Goal: Find specific page/section: Find specific page/section

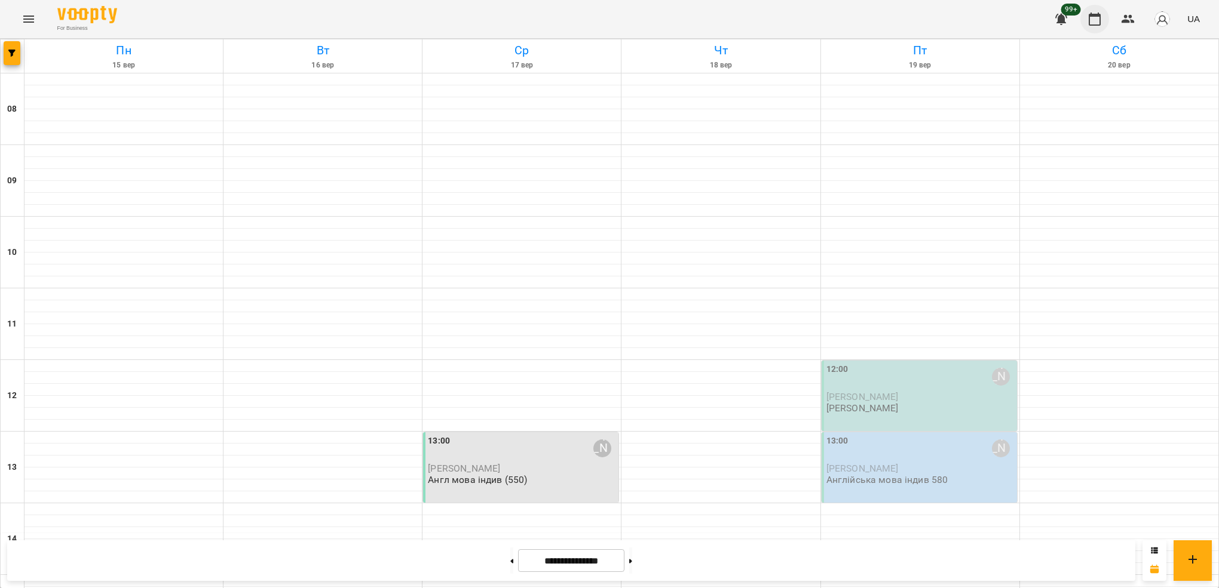
scroll to position [276, 0]
click at [15, 43] on button "button" at bounding box center [12, 53] width 17 height 24
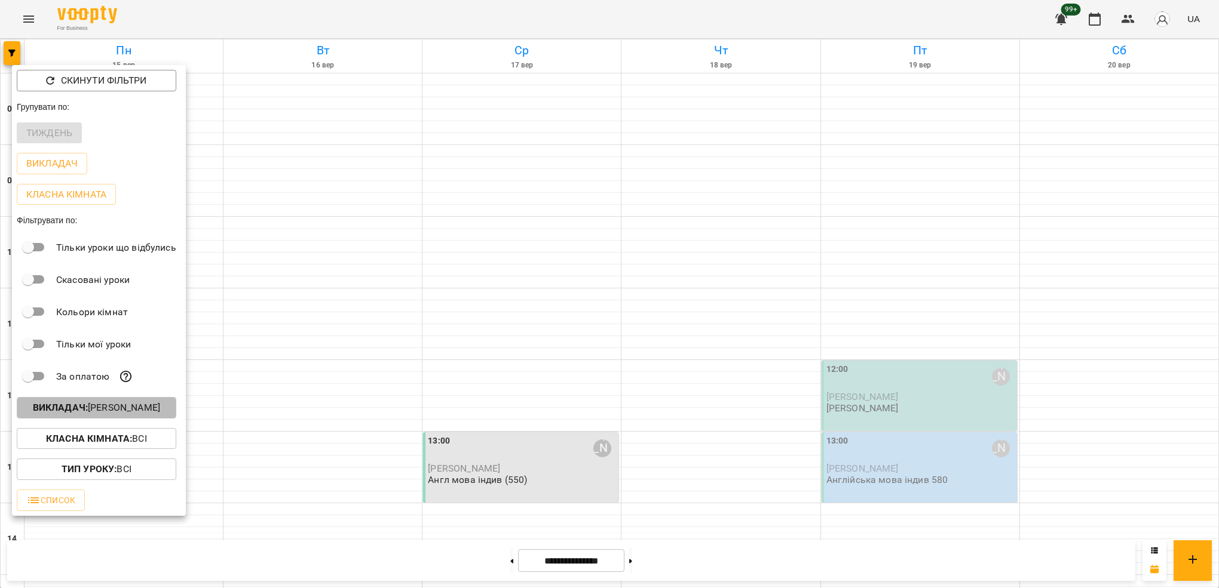
click at [149, 407] on p "Викладач : [PERSON_NAME]" at bounding box center [96, 408] width 127 height 14
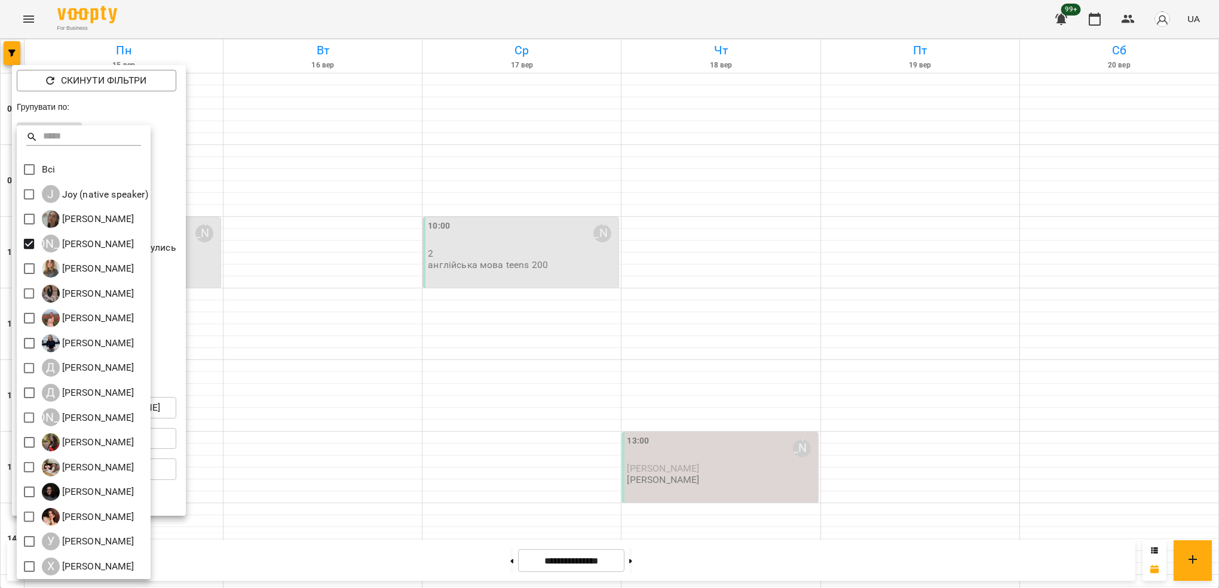
click at [308, 561] on div at bounding box center [609, 294] width 1219 height 588
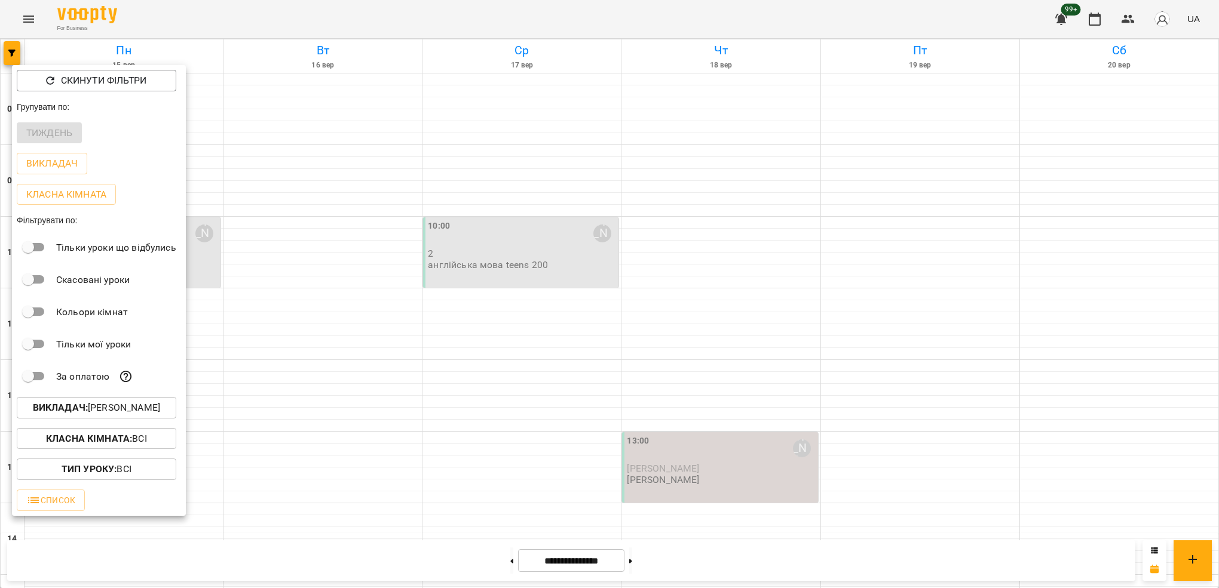
click at [308, 561] on div "Всі [PERSON_NAME] (native speaker) [PERSON_NAME] А [PERSON_NAME] [PERSON_NAME] …" at bounding box center [609, 294] width 1219 height 588
click at [308, 561] on div at bounding box center [609, 294] width 1219 height 588
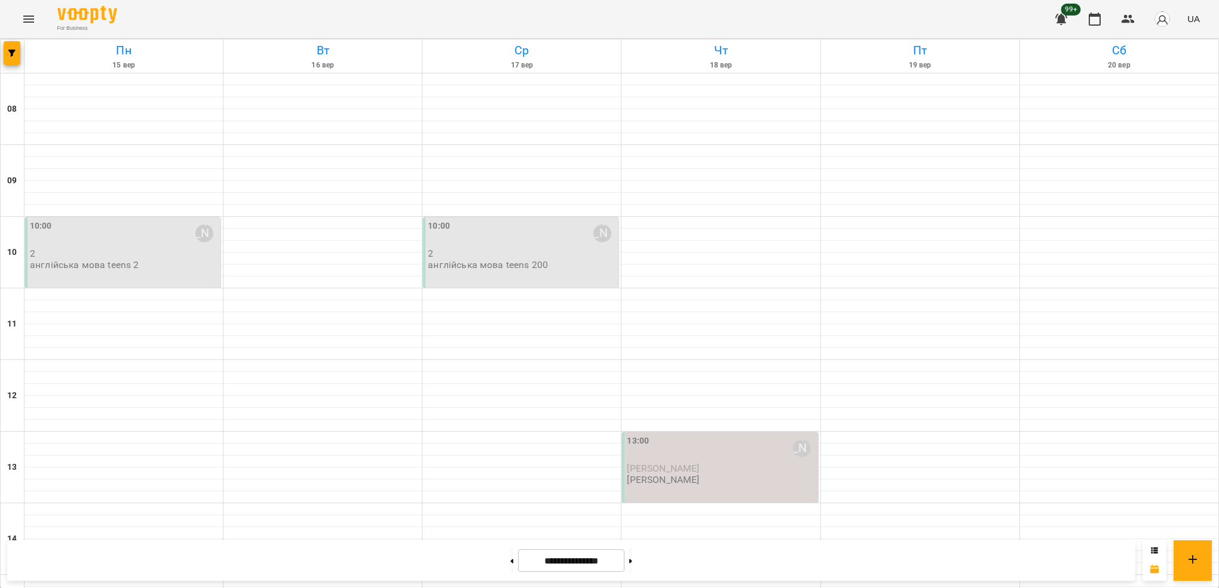
scroll to position [0, 0]
click at [1087, 23] on button "button" at bounding box center [1094, 19] width 29 height 29
click at [1126, 19] on icon "button" at bounding box center [1128, 19] width 14 height 14
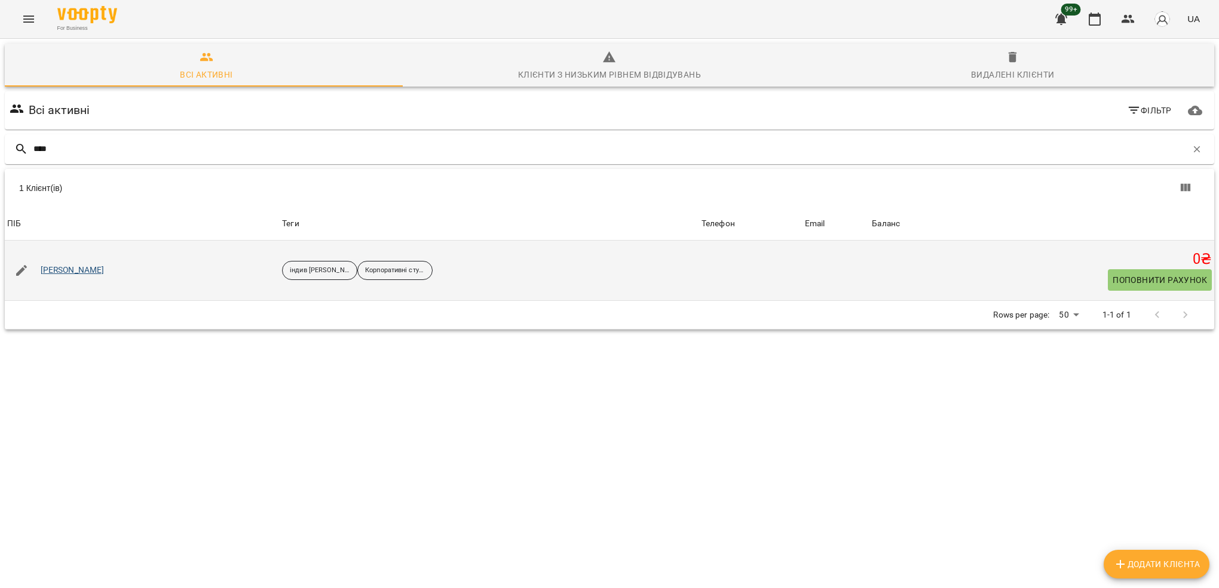
type input "****"
click at [63, 276] on link "[PERSON_NAME]" at bounding box center [73, 271] width 64 height 12
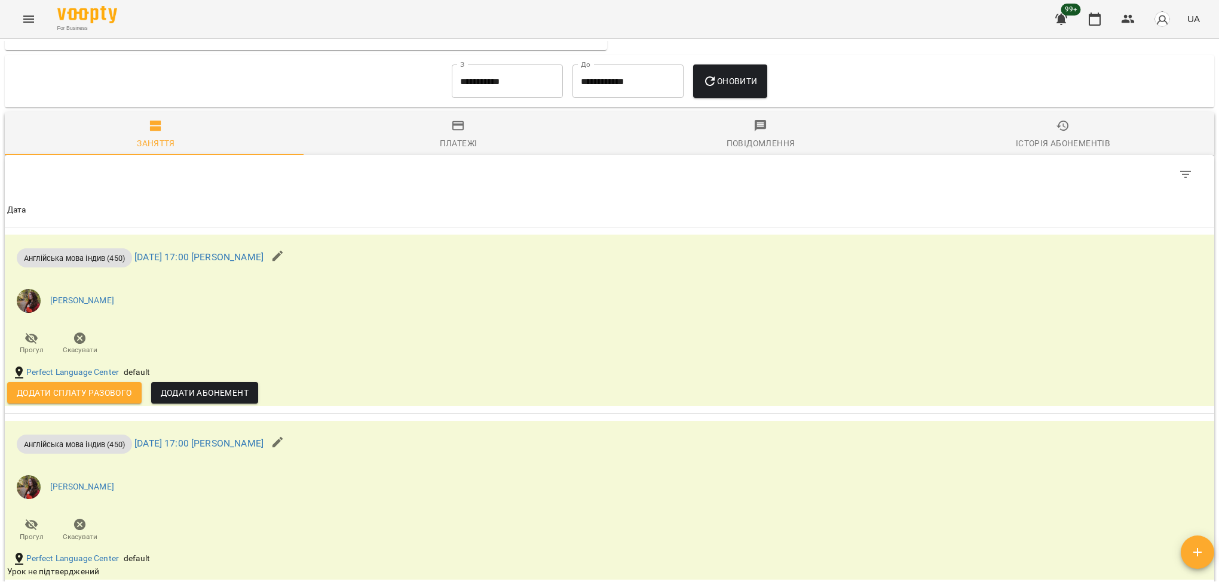
scroll to position [856, 0]
